Goal: Transaction & Acquisition: Purchase product/service

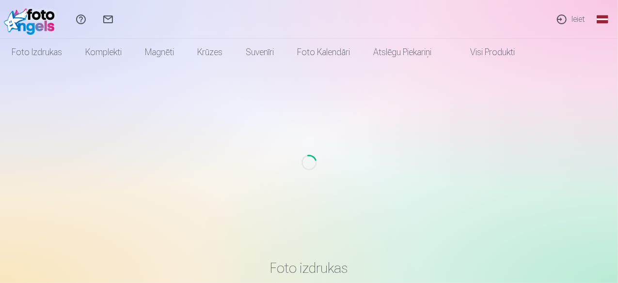
click at [575, 24] on link "Ieiet" at bounding box center [570, 19] width 45 height 39
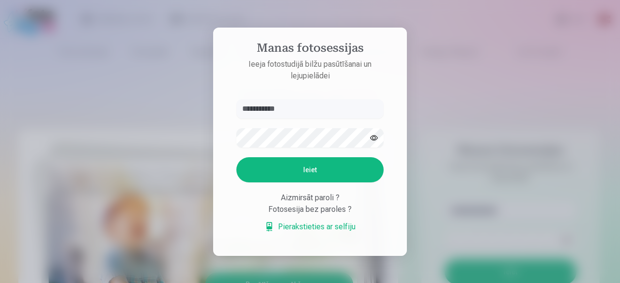
type input "**********"
click at [377, 138] on button "button" at bounding box center [374, 138] width 18 height 18
click at [343, 174] on button "Ieiet" at bounding box center [309, 169] width 147 height 25
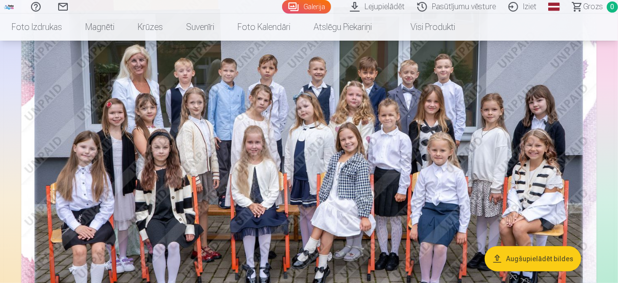
scroll to position [145, 0]
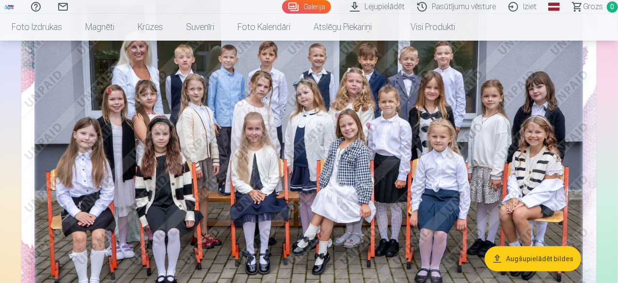
click at [522, 117] on img at bounding box center [308, 153] width 575 height 384
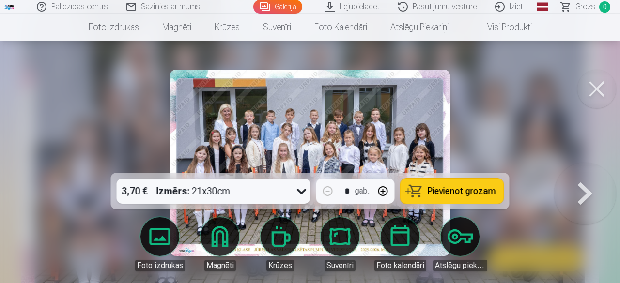
click at [598, 87] on button at bounding box center [596, 89] width 39 height 39
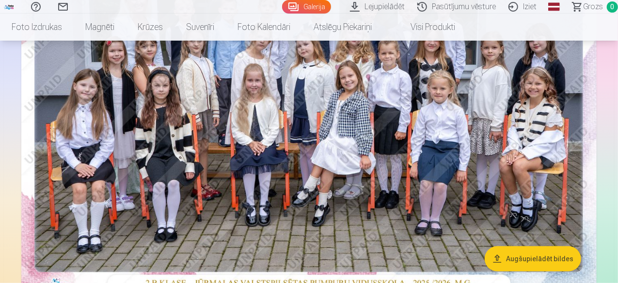
scroll to position [145, 0]
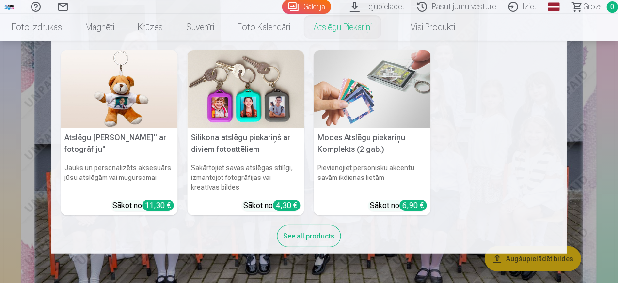
click at [582, 170] on nav "Atslēgu piekariņš Lācītis" ar fotogrāfiju" Jauks un personalizēts aksesuārs jūs…" at bounding box center [309, 148] width 618 height 214
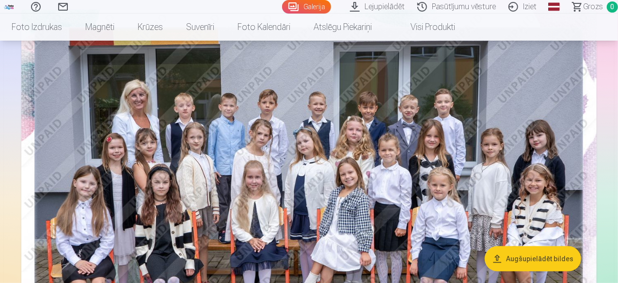
scroll to position [0, 0]
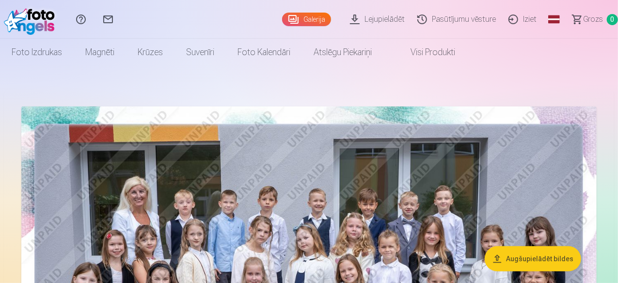
click at [424, 22] on link "Pasūtījumu vēsture" at bounding box center [457, 19] width 91 height 39
